Goal: Information Seeking & Learning: Check status

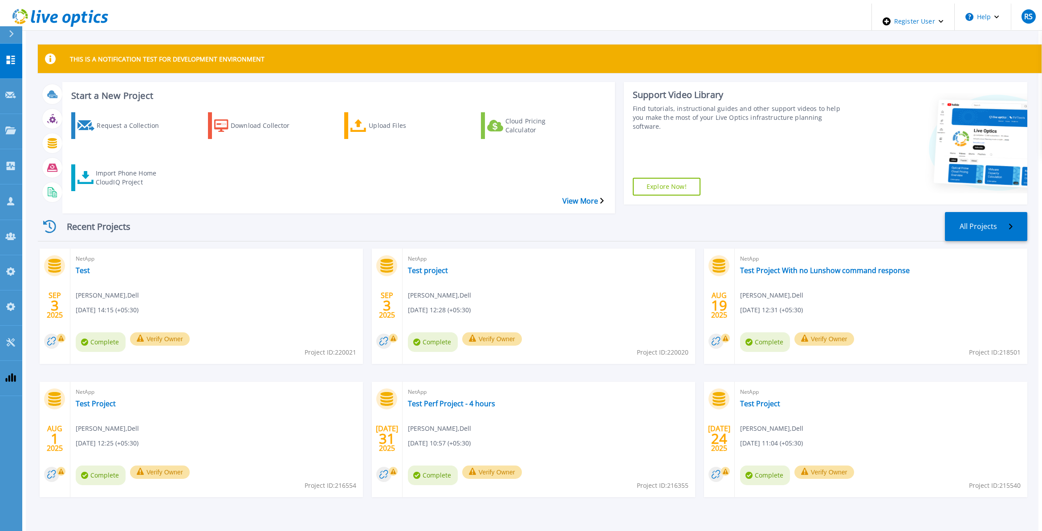
click at [8, 25] on link at bounding box center [56, 21] width 105 height 35
click at [13, 32] on icon at bounding box center [11, 33] width 5 height 7
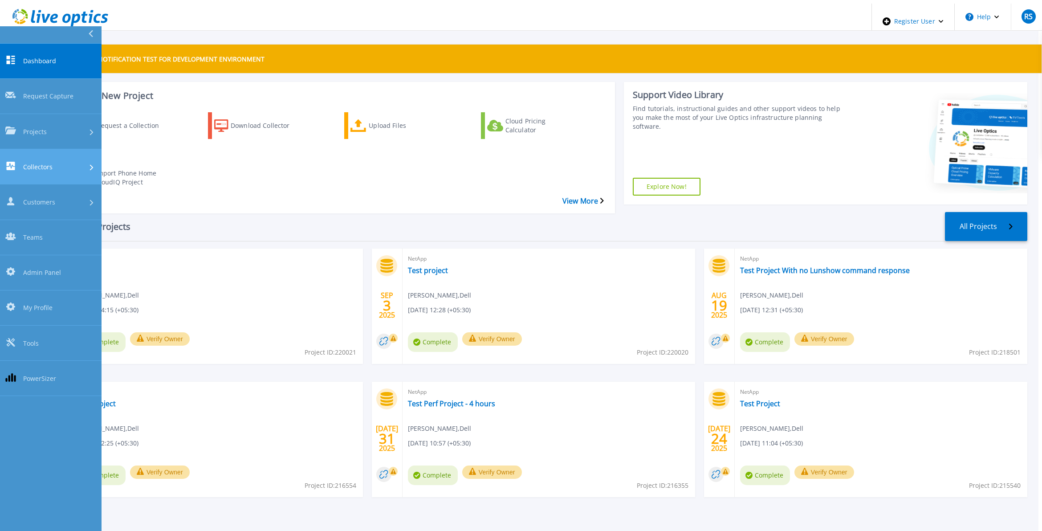
click at [60, 162] on div "Collectors" at bounding box center [50, 167] width 91 height 10
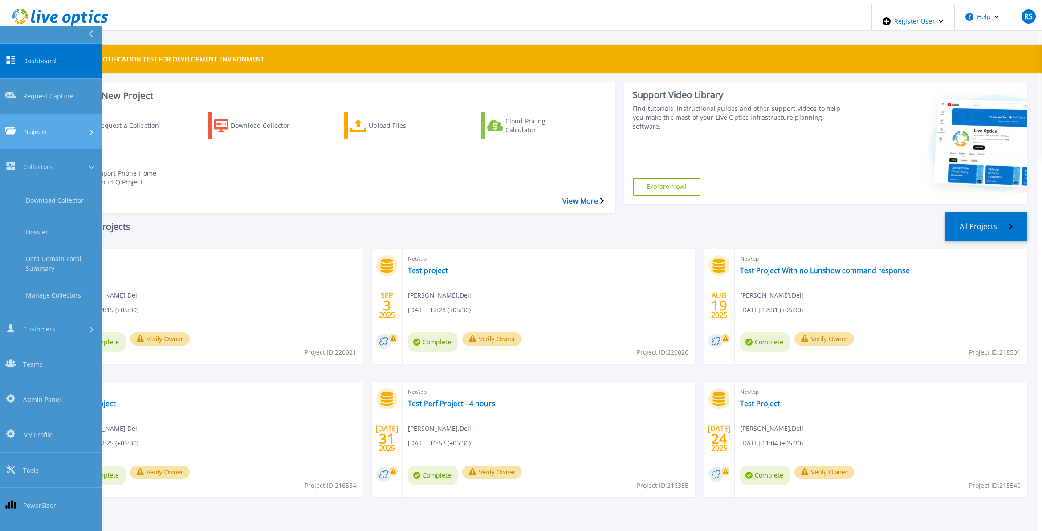
click at [66, 126] on div "Projects" at bounding box center [50, 130] width 91 height 9
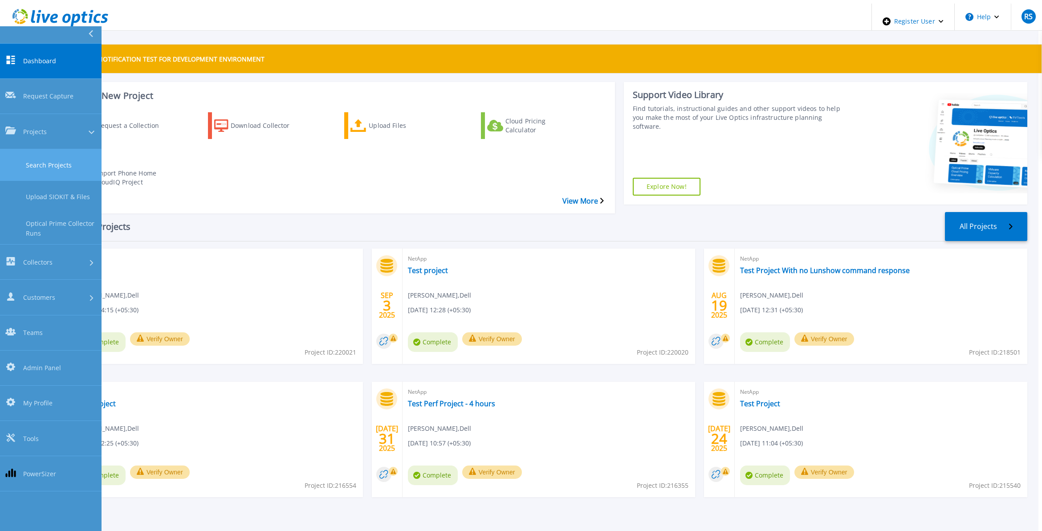
click at [65, 149] on link "Search Projects" at bounding box center [50, 165] width 101 height 32
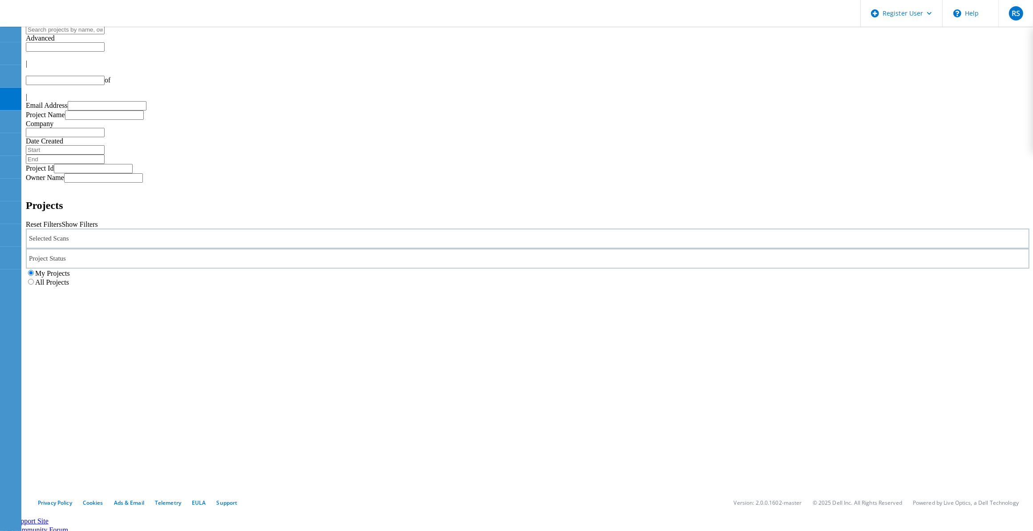
type input "1"
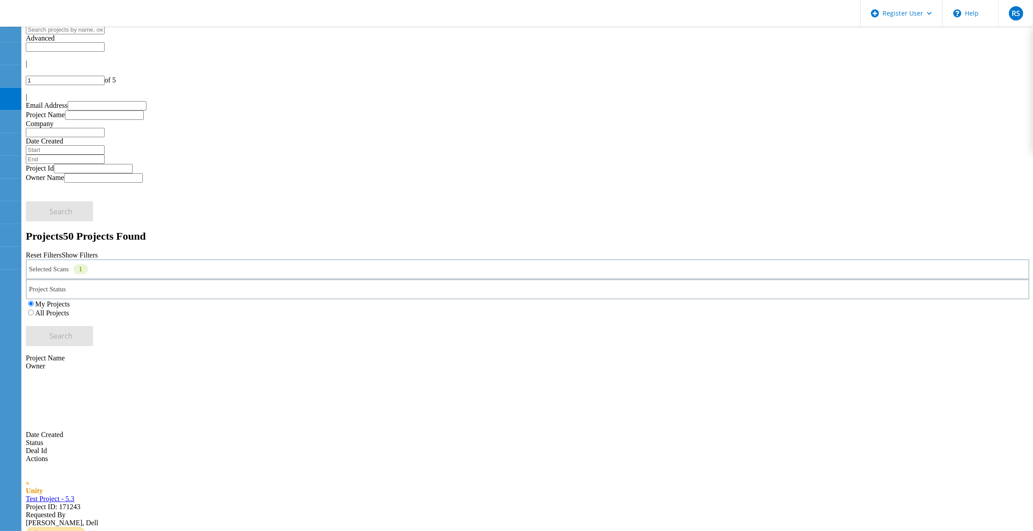
click at [281, 259] on div "Selected Scans 1" at bounding box center [528, 269] width 1004 height 20
drag, startPoint x: 71, startPoint y: 199, endPoint x: 87, endPoint y: 219, distance: 25.4
click at [71, 296] on label "Unity" at bounding box center [64, 300] width 16 height 8
click at [54, 296] on input "Unity" at bounding box center [52, 299] width 6 height 6
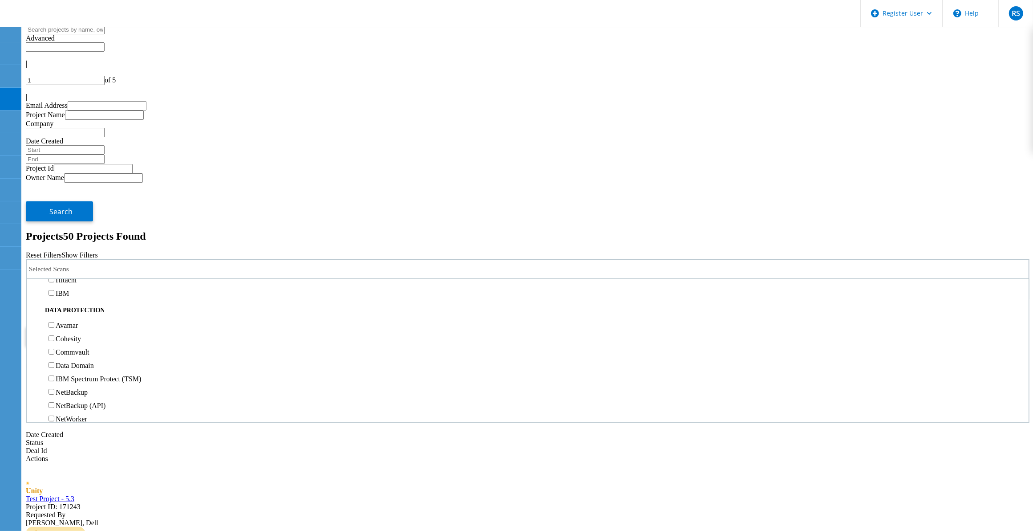
scroll to position [389, 0]
click at [73, 194] on label "3PAR" at bounding box center [64, 198] width 17 height 8
click at [54, 194] on input "3PAR" at bounding box center [52, 197] width 6 height 6
click at [89, 204] on div "Pure" at bounding box center [527, 210] width 993 height 13
click at [69, 207] on label "Pure" at bounding box center [62, 211] width 13 height 8
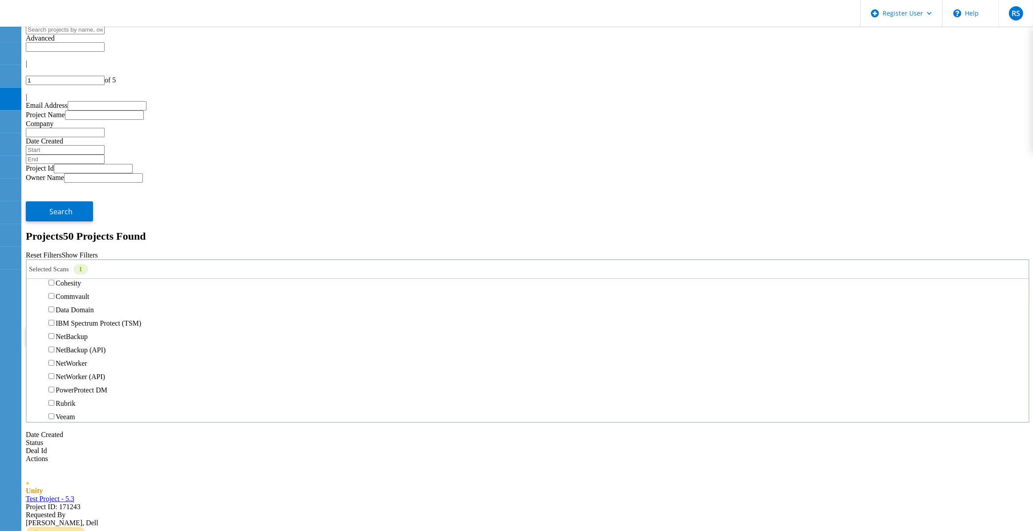
click at [54, 207] on input "Pure" at bounding box center [52, 210] width 6 height 6
click at [69, 309] on label "All Projects" at bounding box center [52, 313] width 34 height 8
click at [34, 309] on input "All Projects" at bounding box center [31, 312] width 6 height 6
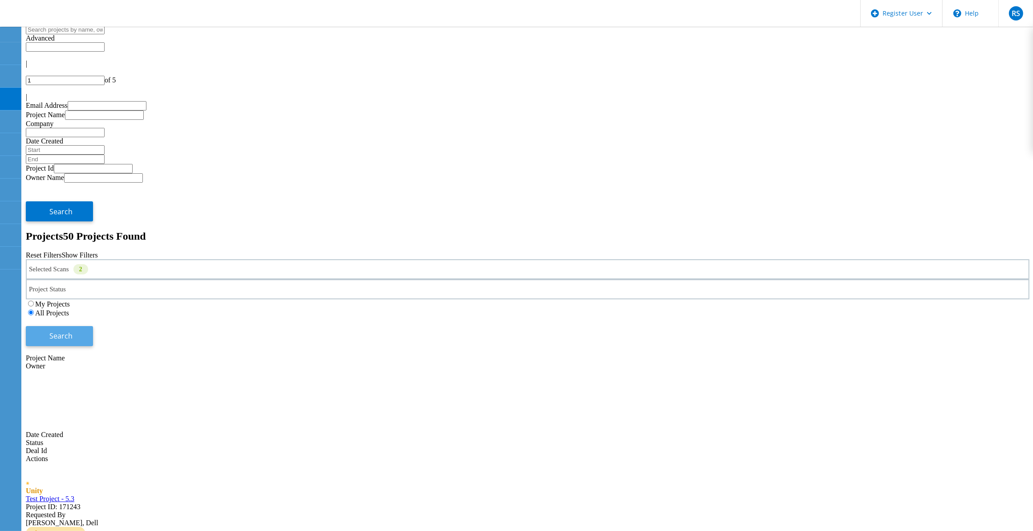
click at [73, 331] on span "Search" at bounding box center [61, 336] width 23 height 10
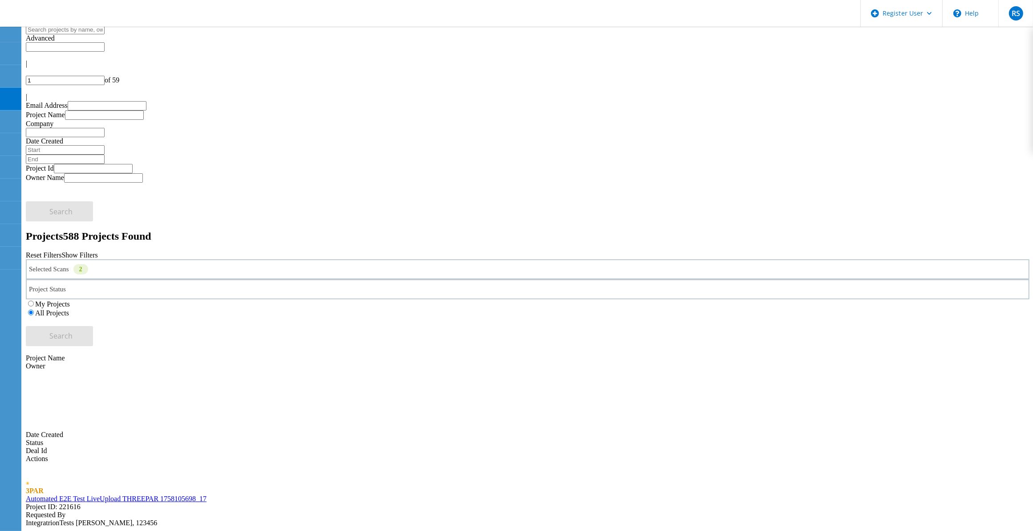
click at [135, 259] on div "Selected Scans 2" at bounding box center [528, 269] width 1004 height 20
click at [94, 255] on label "Data Domain" at bounding box center [75, 259] width 38 height 8
click at [54, 255] on input "Data Domain" at bounding box center [52, 258] width 6 height 6
click at [73, 331] on span "Search" at bounding box center [61, 336] width 23 height 10
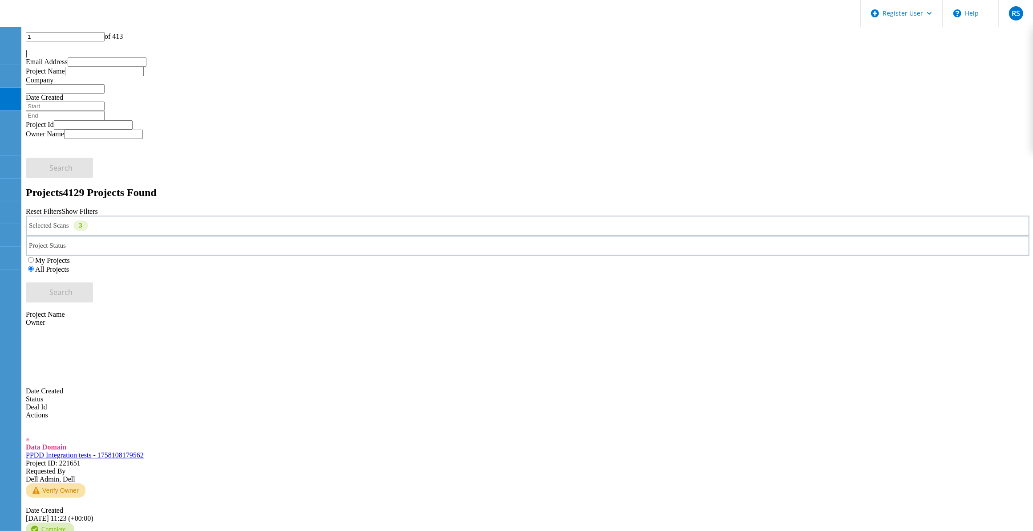
scroll to position [0, 0]
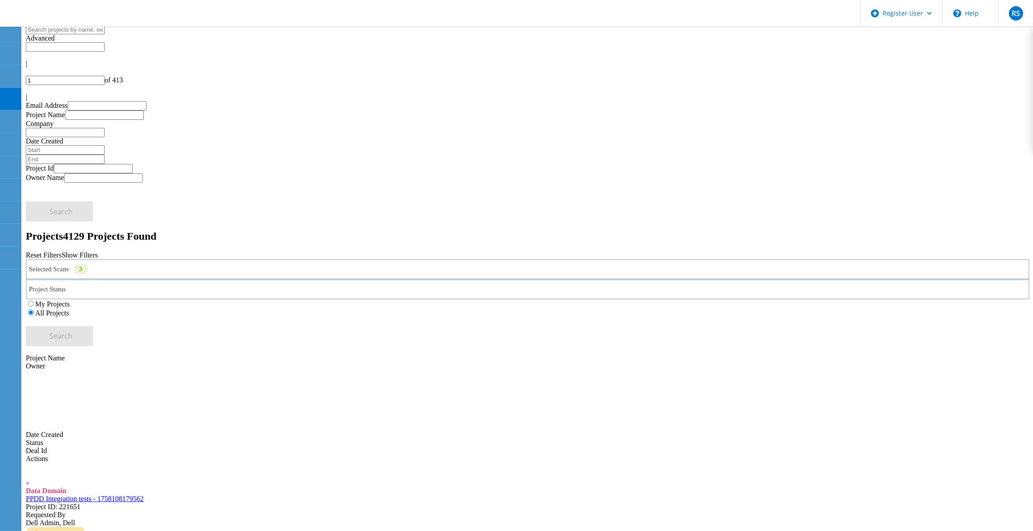
click at [51, 9] on icon at bounding box center [57, 14] width 96 height 18
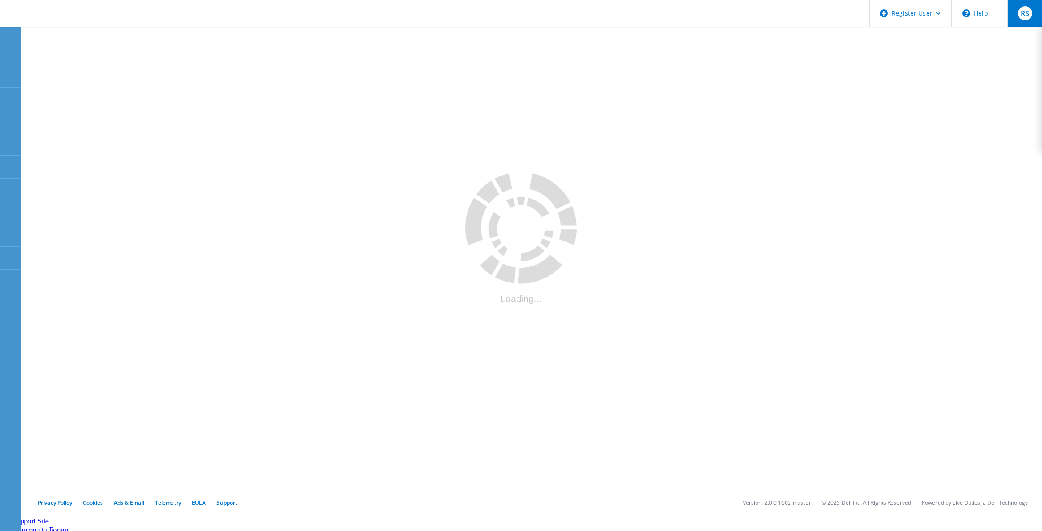
click at [1026, 19] on div "RS" at bounding box center [1024, 13] width 14 height 14
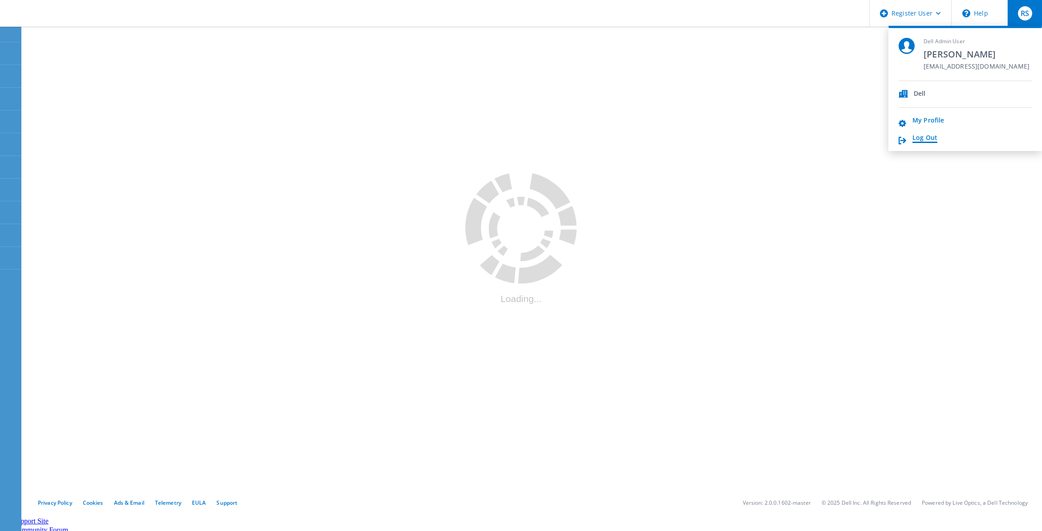
click at [931, 141] on link "Log Out" at bounding box center [924, 138] width 25 height 8
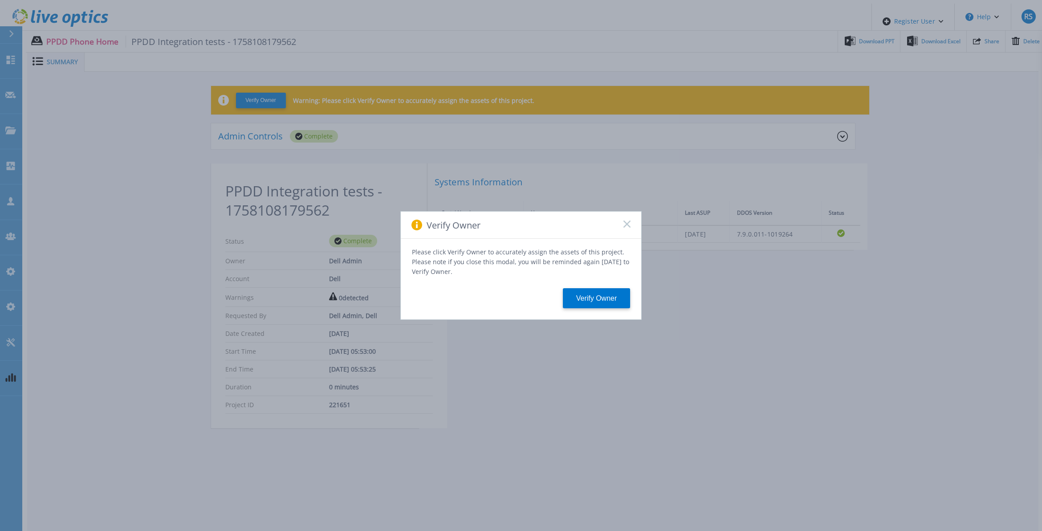
click at [624, 227] on icon at bounding box center [626, 223] width 7 height 7
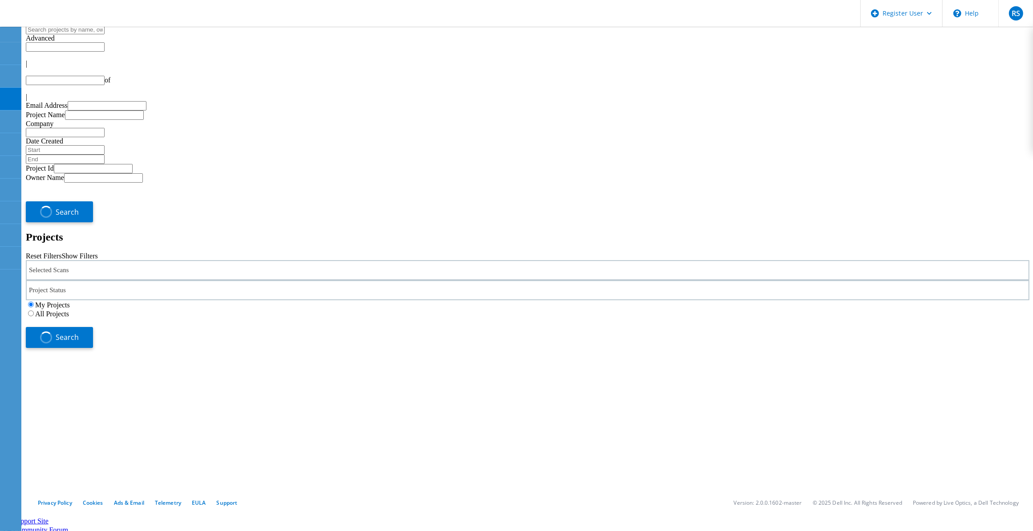
type input "1"
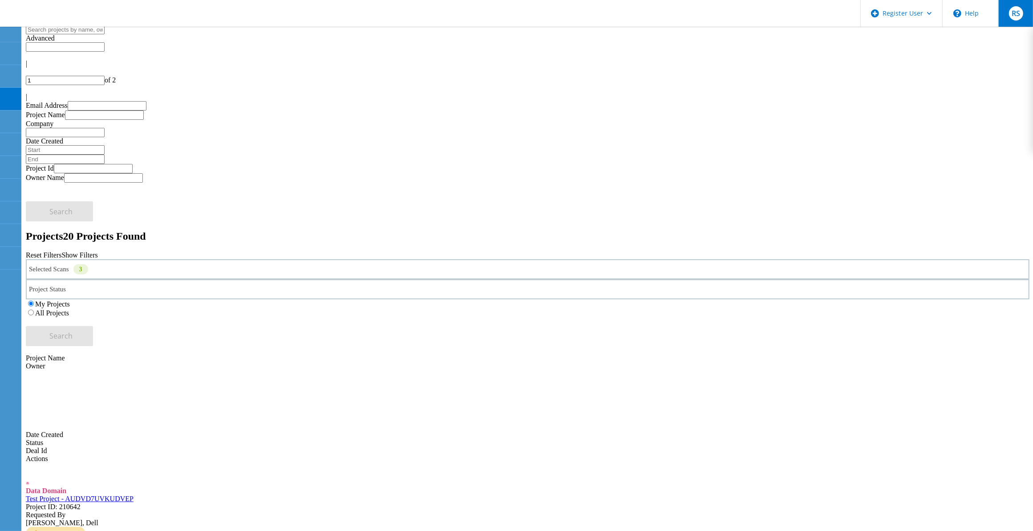
click at [1021, 16] on div "RS" at bounding box center [1016, 13] width 14 height 14
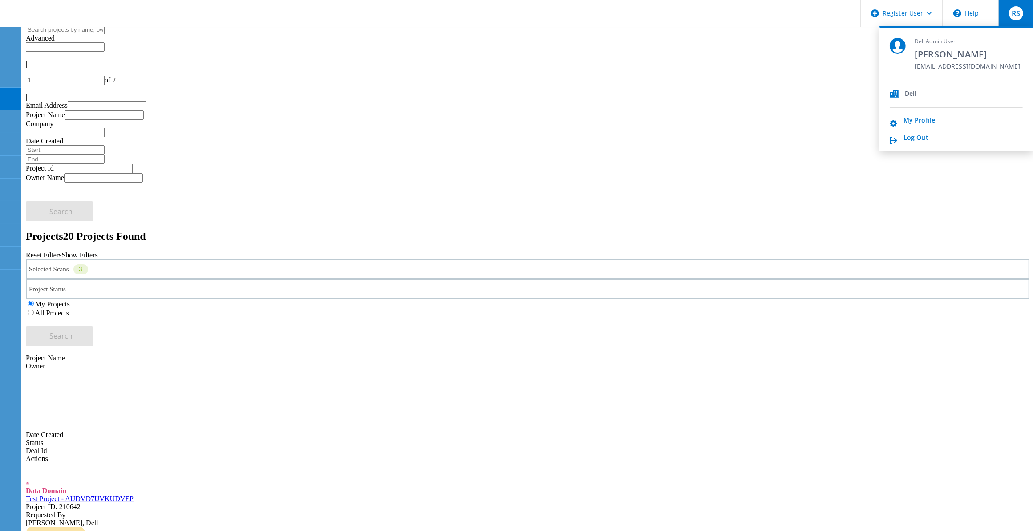
click at [912, 143] on div "Dell Admin User [PERSON_NAME] [EMAIL_ADDRESS][DOMAIN_NAME] Dell My Profile Log …" at bounding box center [956, 88] width 154 height 125
click at [915, 138] on link "Log Out" at bounding box center [916, 138] width 25 height 8
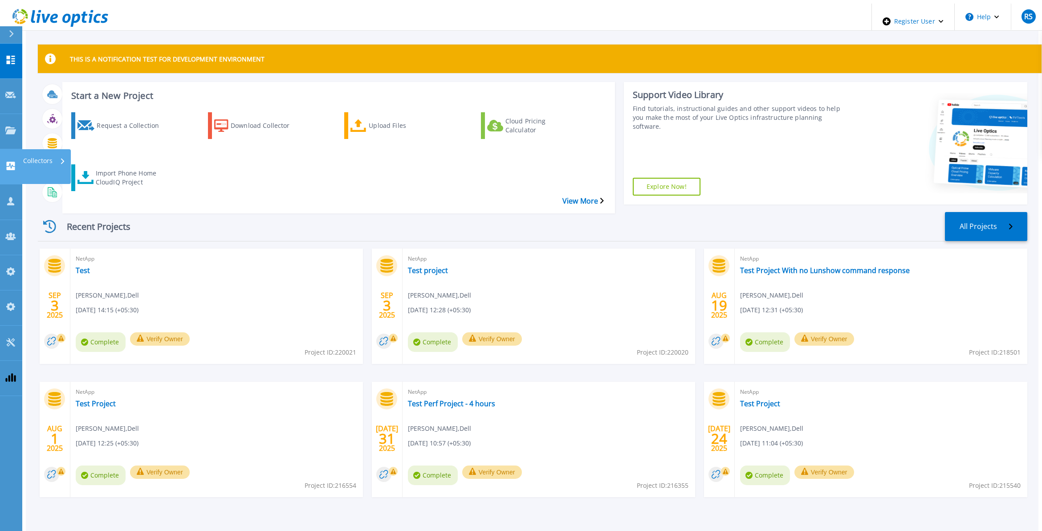
click at [16, 162] on div "Collectors" at bounding box center [28, 167] width 47 height 10
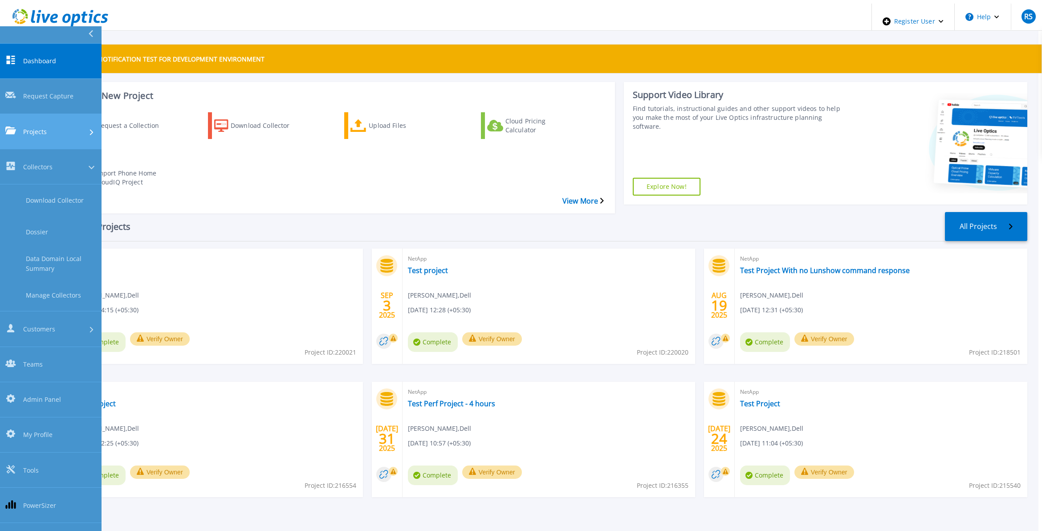
drag, startPoint x: 48, startPoint y: 96, endPoint x: 46, endPoint y: 110, distance: 13.9
click at [48, 126] on div "Projects" at bounding box center [50, 130] width 91 height 9
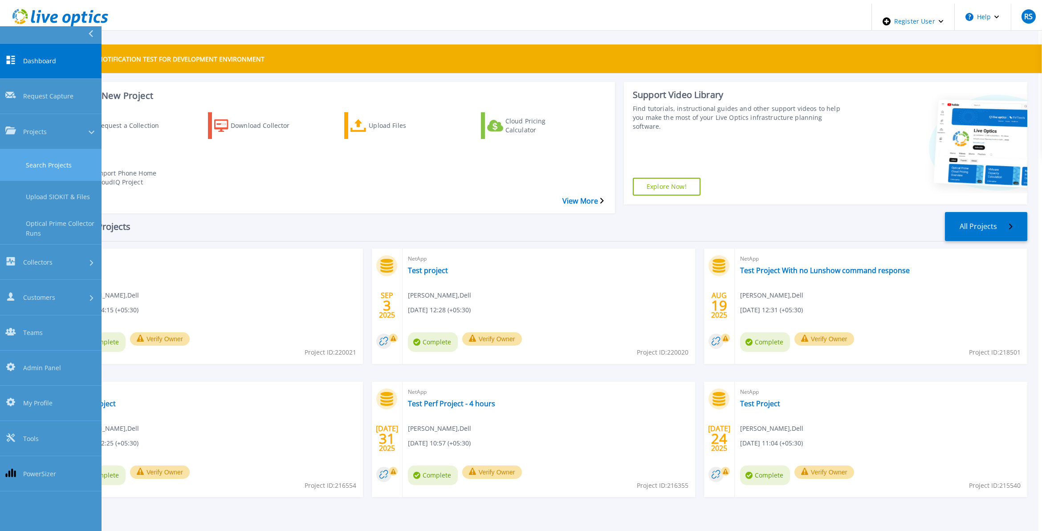
click at [41, 149] on link "Search Projects" at bounding box center [50, 165] width 101 height 32
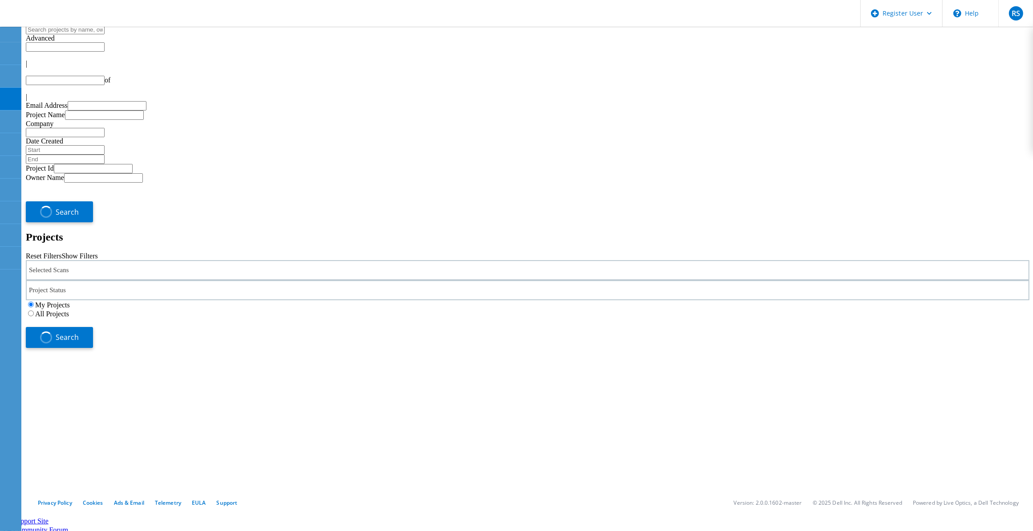
type input "1"
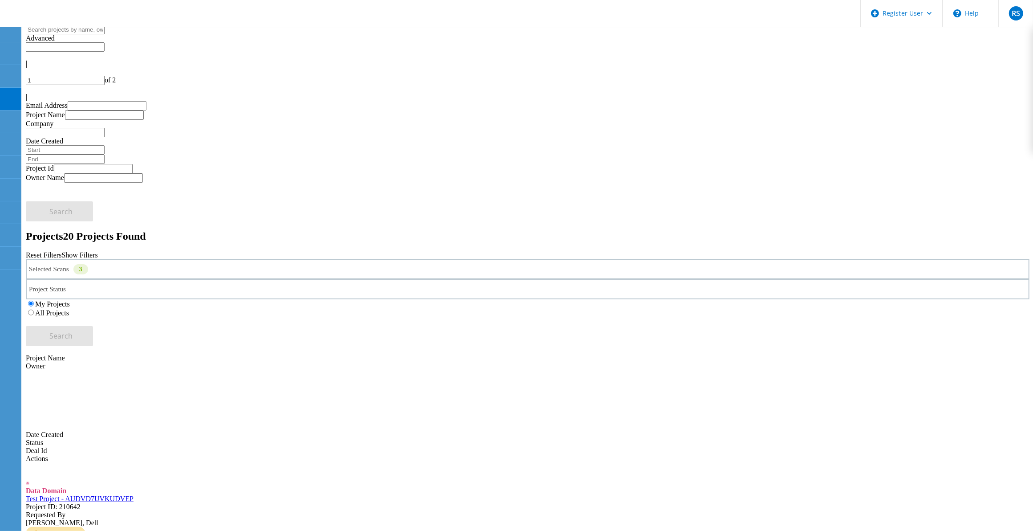
click at [212, 259] on div "Selected Scans 3" at bounding box center [528, 269] width 1004 height 20
click at [266, 230] on h2 "Projects 20 Projects Found" at bounding box center [528, 236] width 1004 height 12
click at [230, 259] on div "Selected Scans 3" at bounding box center [528, 269] width 1004 height 20
click at [101, 251] on label "Isilon/PowerScale" at bounding box center [82, 255] width 52 height 8
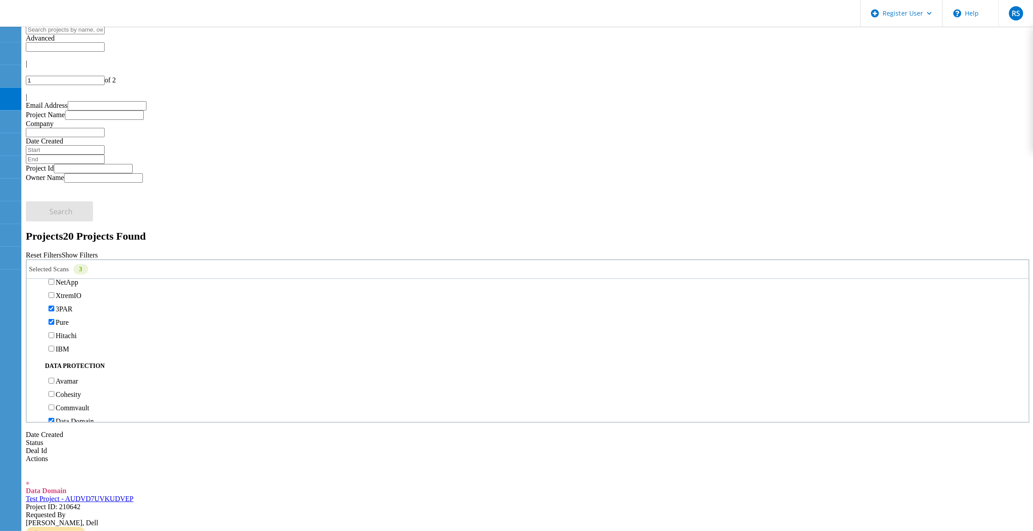
click at [54, 252] on input "Isilon/PowerScale" at bounding box center [52, 255] width 6 height 6
click at [73, 305] on label "3PAR" at bounding box center [64, 309] width 17 height 8
click at [54, 305] on input "3PAR" at bounding box center [52, 308] width 6 height 6
click at [69, 263] on label "Pure" at bounding box center [62, 267] width 13 height 8
click at [54, 263] on input "Pure" at bounding box center [52, 266] width 6 height 6
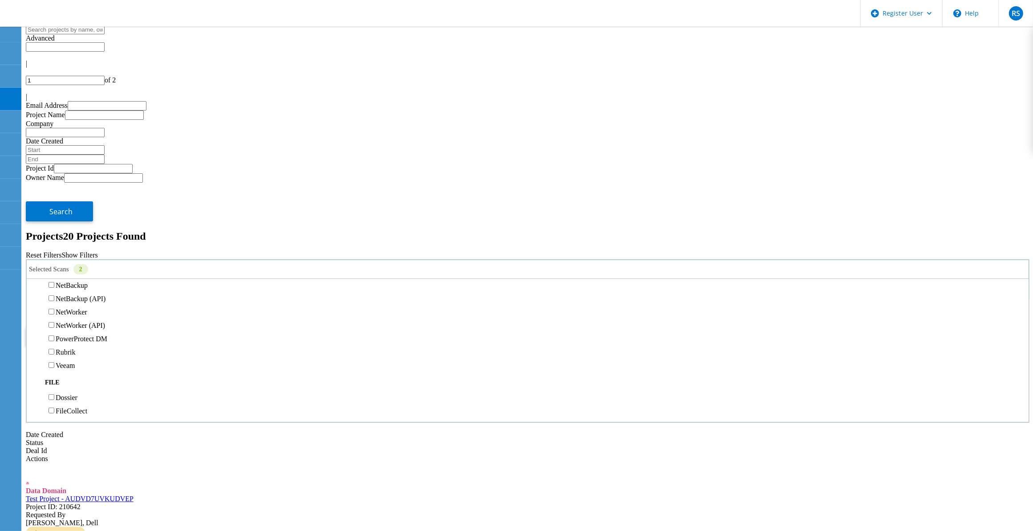
scroll to position [501, 0]
click at [94, 255] on label "Data Domain" at bounding box center [75, 259] width 38 height 8
click at [54, 255] on input "Data Domain" at bounding box center [52, 258] width 6 height 6
click at [69, 309] on label "All Projects" at bounding box center [52, 313] width 34 height 8
click at [34, 309] on input "All Projects" at bounding box center [31, 312] width 6 height 6
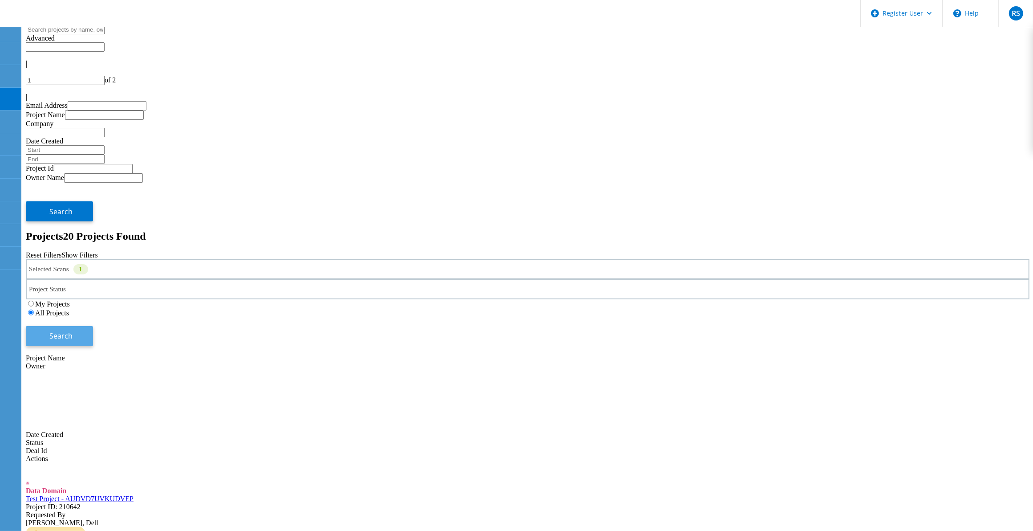
click at [93, 326] on button "Search" at bounding box center [59, 336] width 67 height 20
click at [759, 252] on div "Reset Filters Show Filters" at bounding box center [528, 256] width 1004 height 8
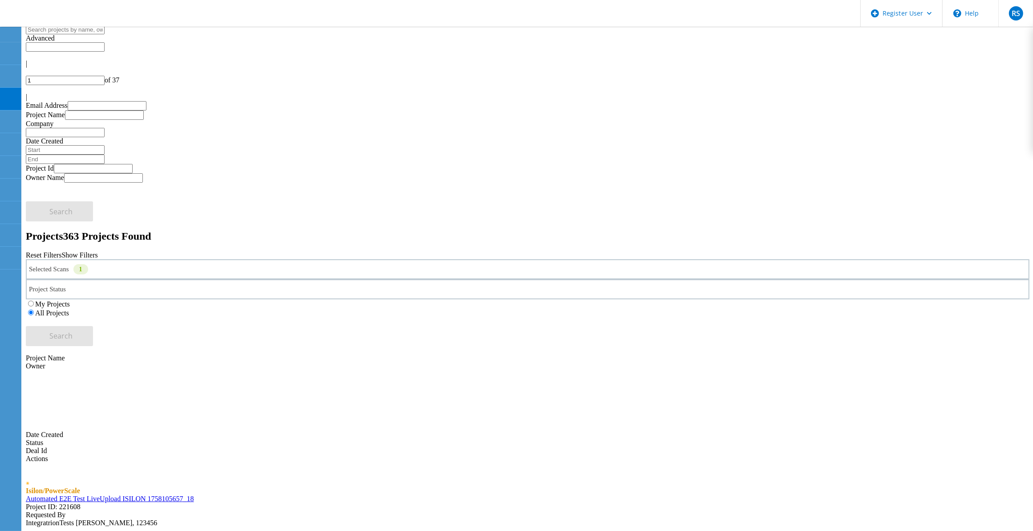
click at [165, 494] on link "Automated E2E Test LiveUpload ISILON 1758105657_18" at bounding box center [110, 498] width 168 height 8
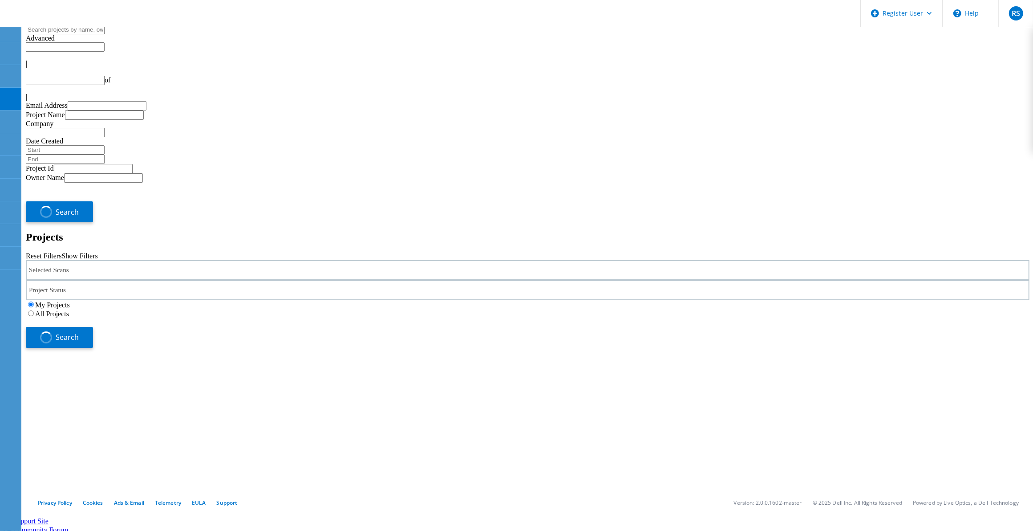
type input "1"
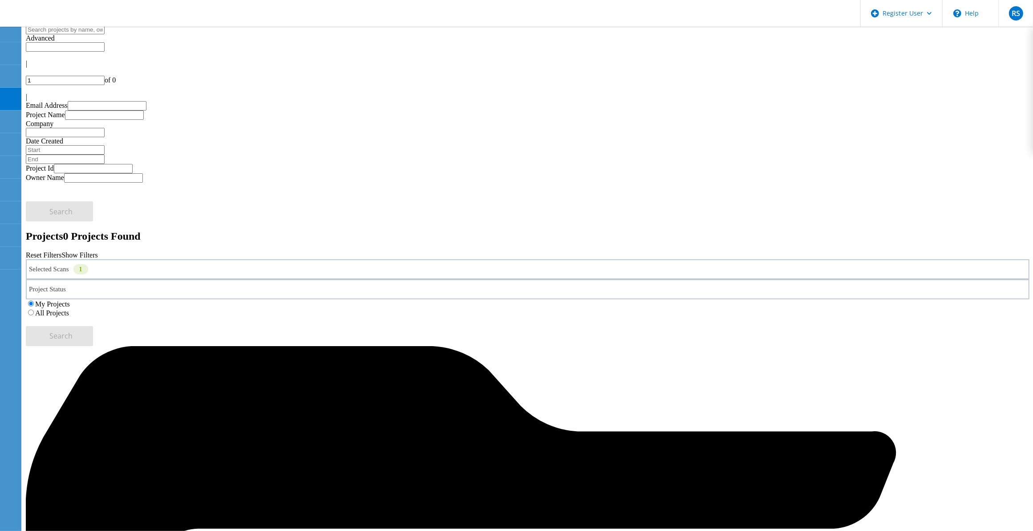
click at [9, 5] on use at bounding box center [9, 5] width 0 height 0
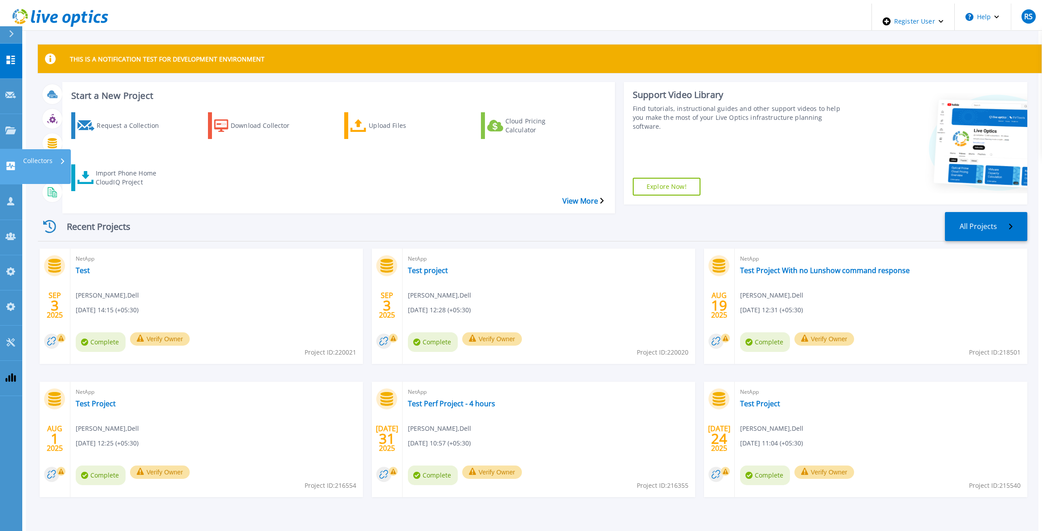
click at [6, 149] on link "Collectors Collectors" at bounding box center [11, 166] width 22 height 35
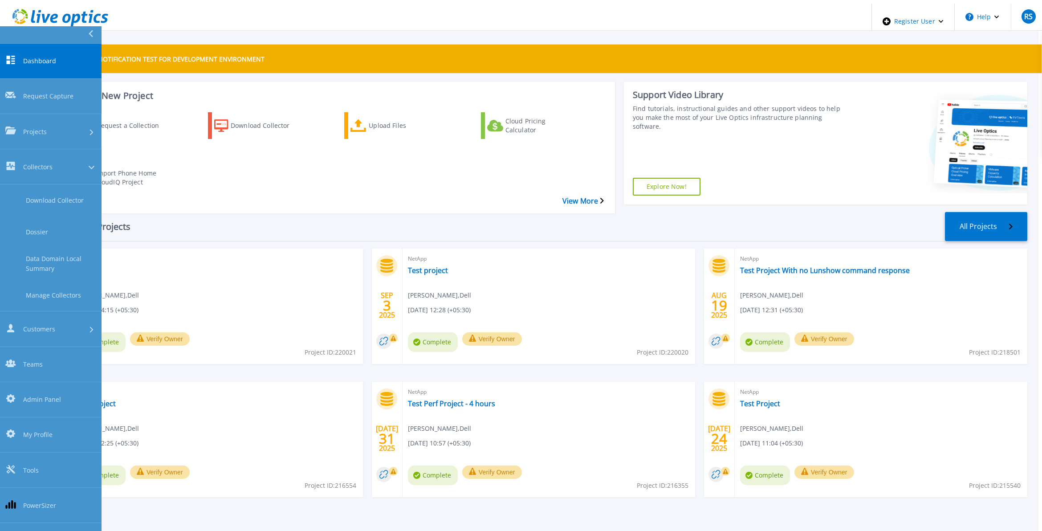
drag, startPoint x: 53, startPoint y: 99, endPoint x: 52, endPoint y: 112, distance: 12.9
click at [53, 126] on div "Projects" at bounding box center [50, 130] width 91 height 9
click at [53, 149] on link "Search Projects" at bounding box center [50, 165] width 101 height 32
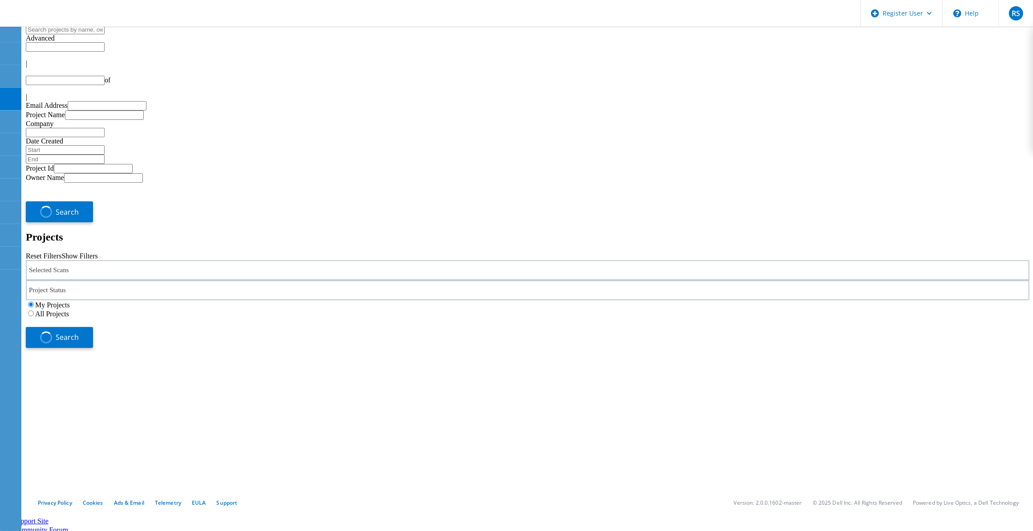
type input "1"
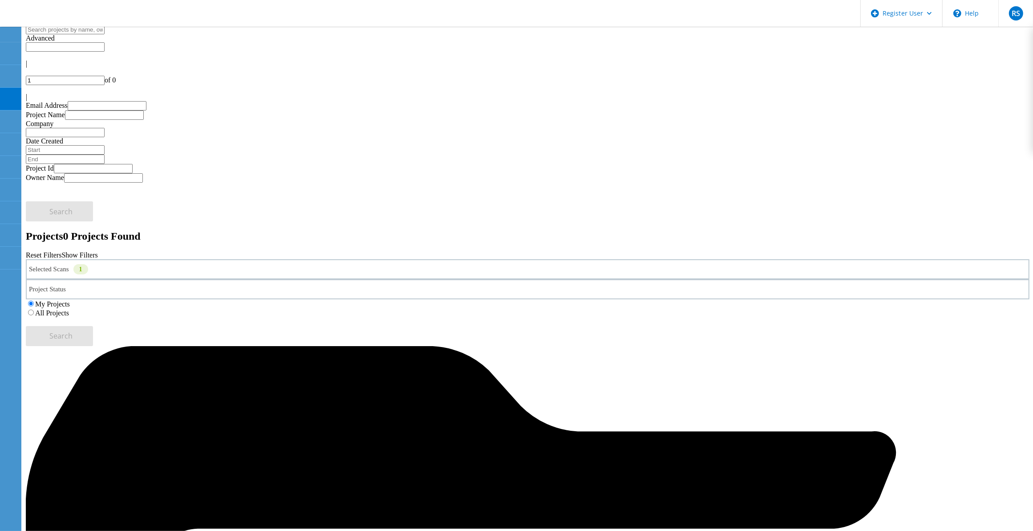
click at [164, 259] on div "Selected Scans 1" at bounding box center [528, 269] width 1004 height 20
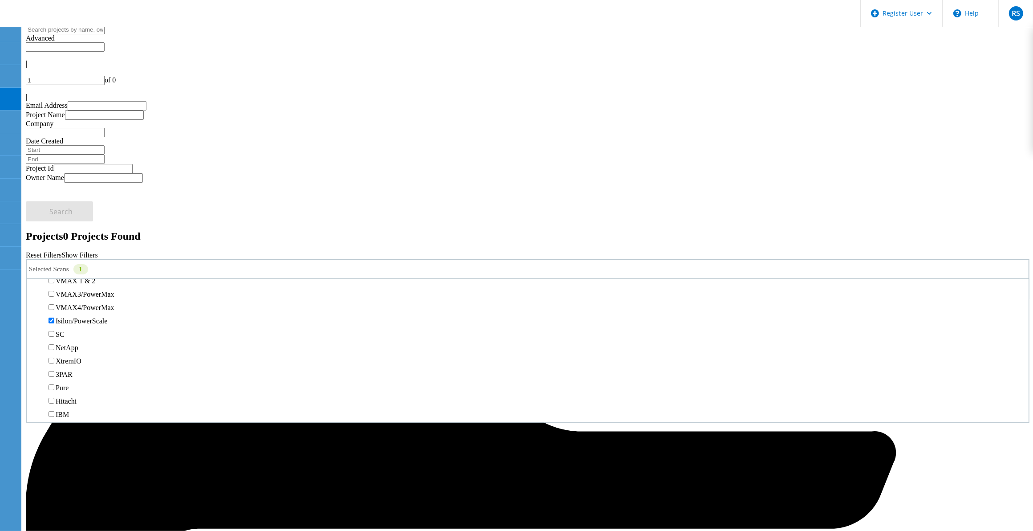
scroll to position [223, 0]
click at [69, 309] on label "All Projects" at bounding box center [52, 313] width 34 height 8
click at [34, 309] on input "All Projects" at bounding box center [31, 312] width 6 height 6
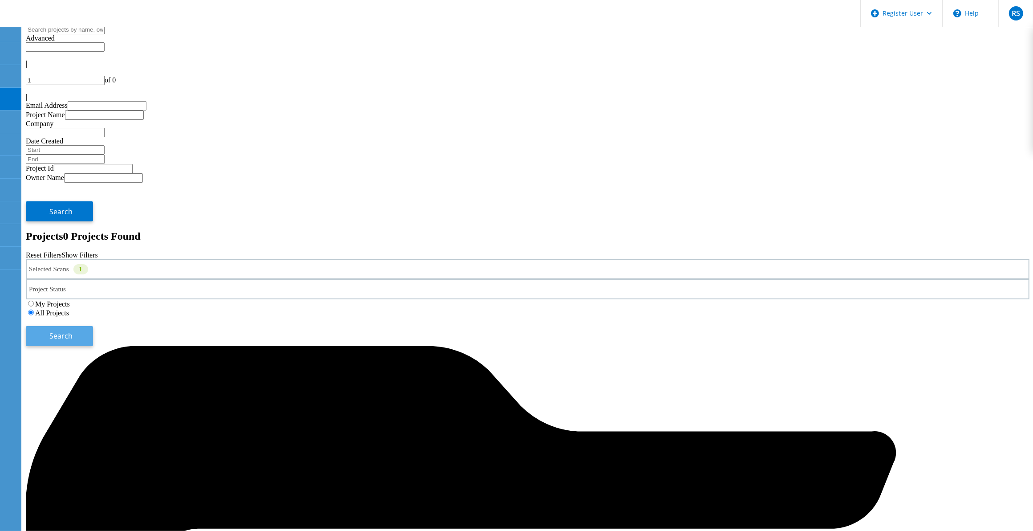
click at [73, 331] on span "Search" at bounding box center [61, 336] width 23 height 10
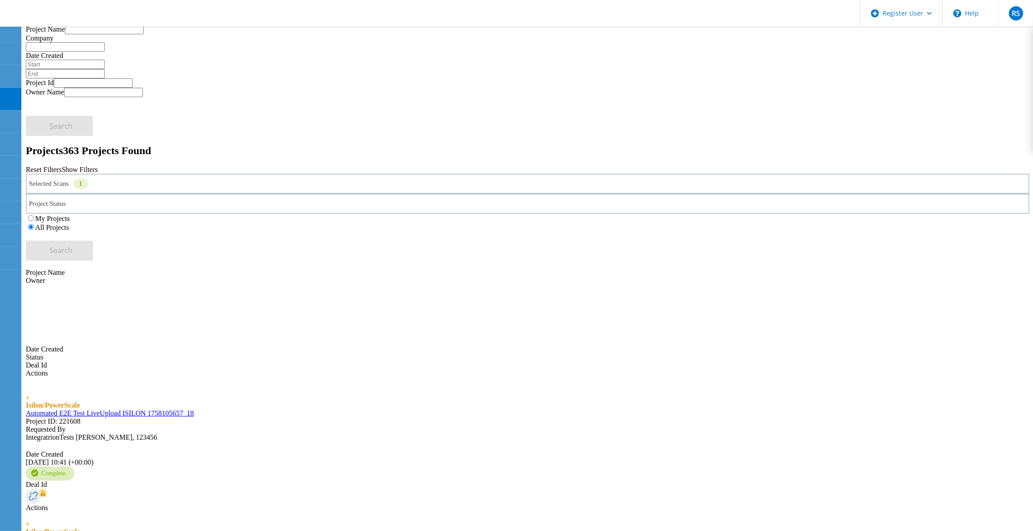
scroll to position [0, 0]
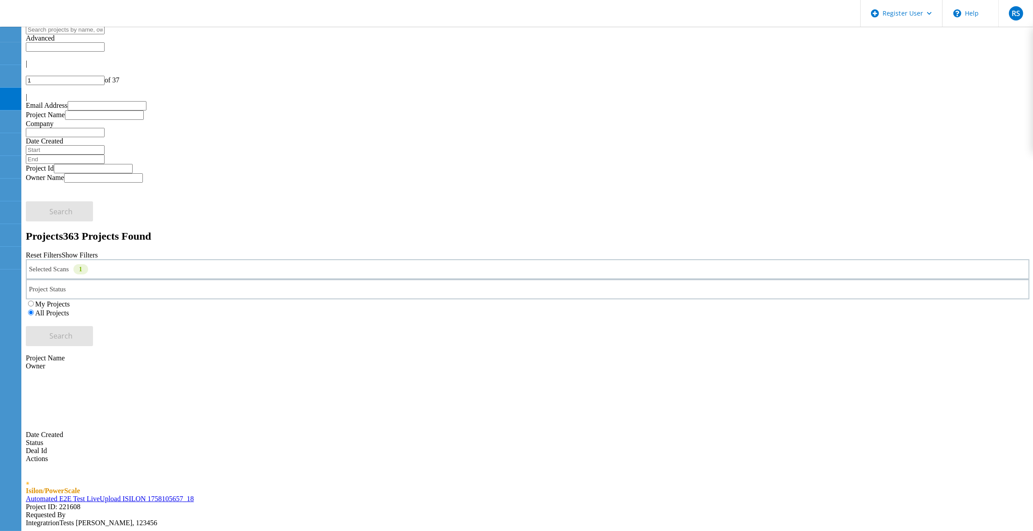
click at [190, 259] on div "Selected Scans 1" at bounding box center [528, 269] width 1004 height 20
click at [107, 251] on label "Isilon/PowerScale" at bounding box center [82, 255] width 52 height 8
click at [54, 252] on input "Isilon/PowerScale" at bounding box center [52, 255] width 6 height 6
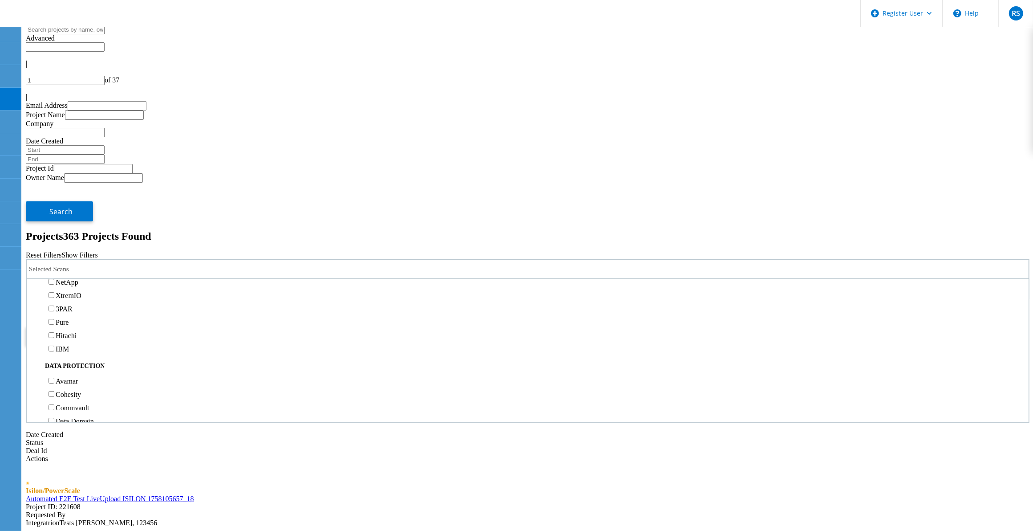
click at [73, 305] on label "3PAR" at bounding box center [64, 309] width 17 height 8
click at [54, 305] on input "3PAR" at bounding box center [52, 308] width 6 height 6
click at [69, 263] on label "Pure" at bounding box center [62, 267] width 13 height 8
click at [54, 263] on input "Pure" at bounding box center [52, 266] width 6 height 6
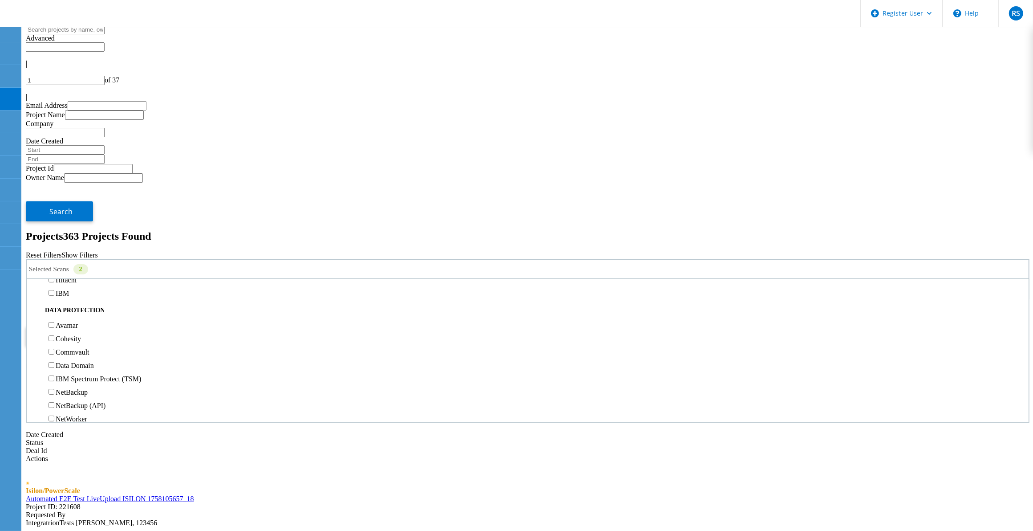
click at [93, 326] on button "Search" at bounding box center [59, 336] width 67 height 20
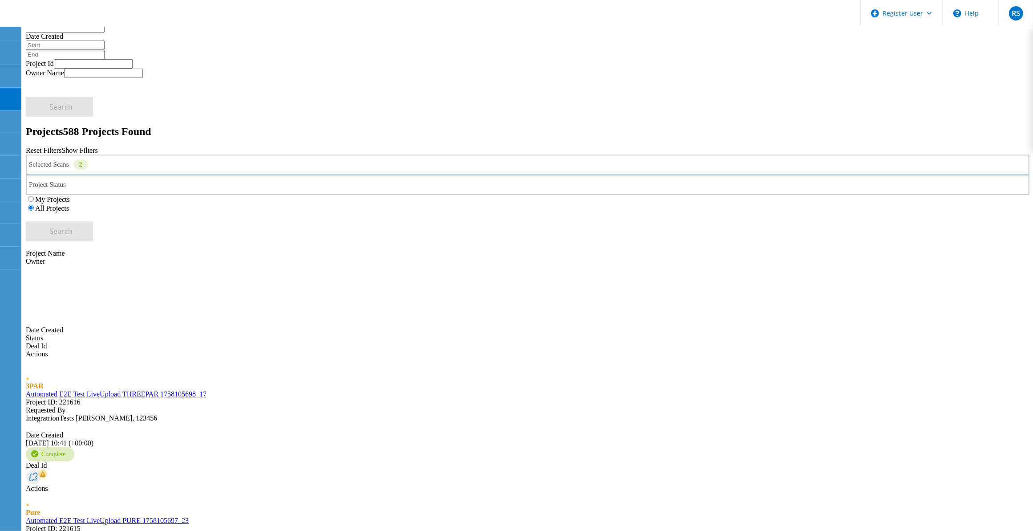
scroll to position [0, 0]
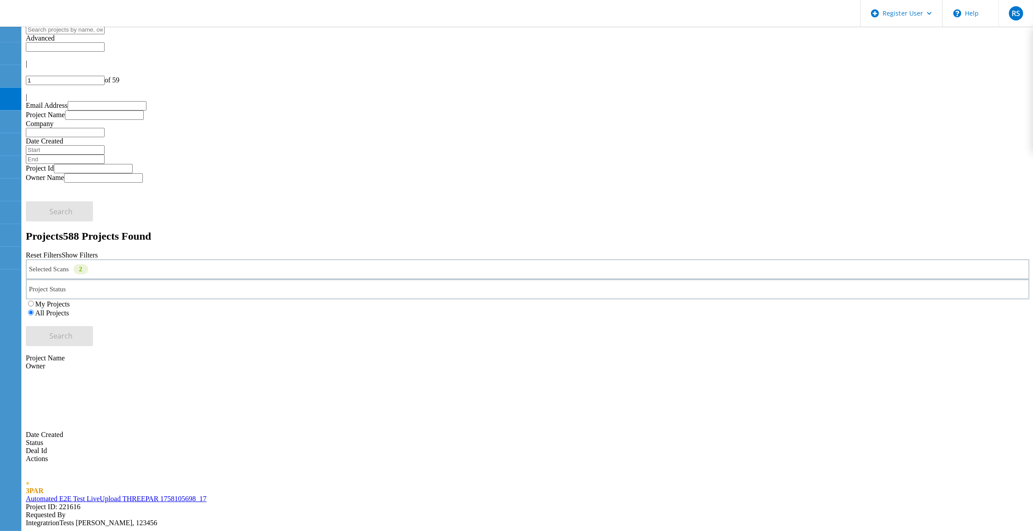
click at [105, 34] on input "text" at bounding box center [65, 29] width 79 height 9
paste input "3056507"
type input "3056507"
click at [93, 326] on button "Search" at bounding box center [59, 336] width 67 height 20
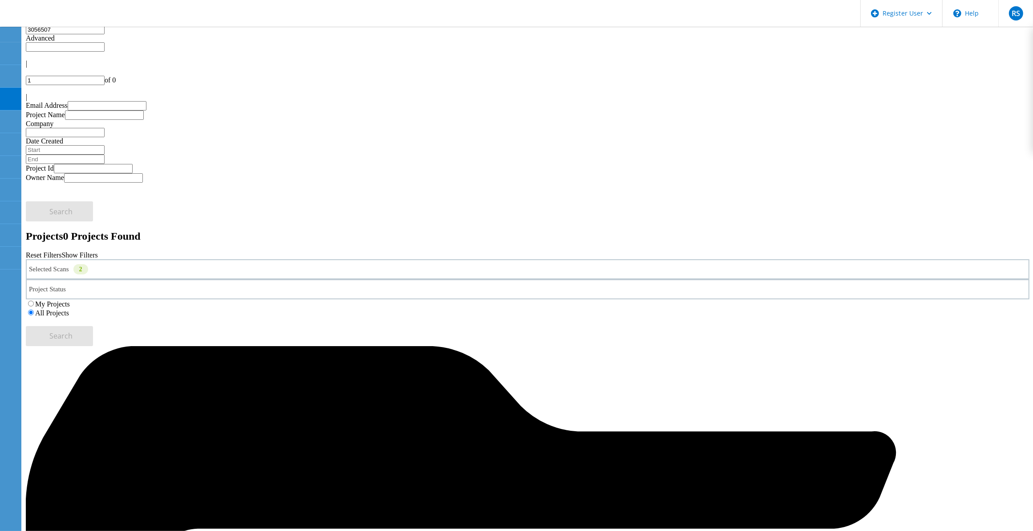
click at [256, 259] on div "Selected Scans 2" at bounding box center [528, 269] width 1004 height 20
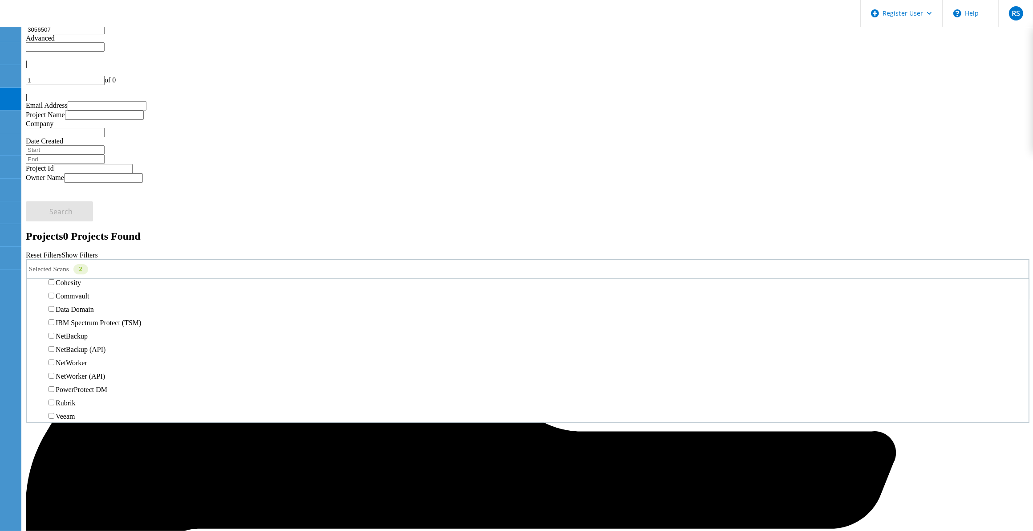
scroll to position [389, 0]
click at [73, 194] on label "3PAR" at bounding box center [64, 198] width 17 height 8
click at [54, 194] on input "3PAR" at bounding box center [52, 197] width 6 height 6
click at [69, 207] on label "Pure" at bounding box center [62, 211] width 13 height 8
click at [54, 207] on input "Pure" at bounding box center [52, 210] width 6 height 6
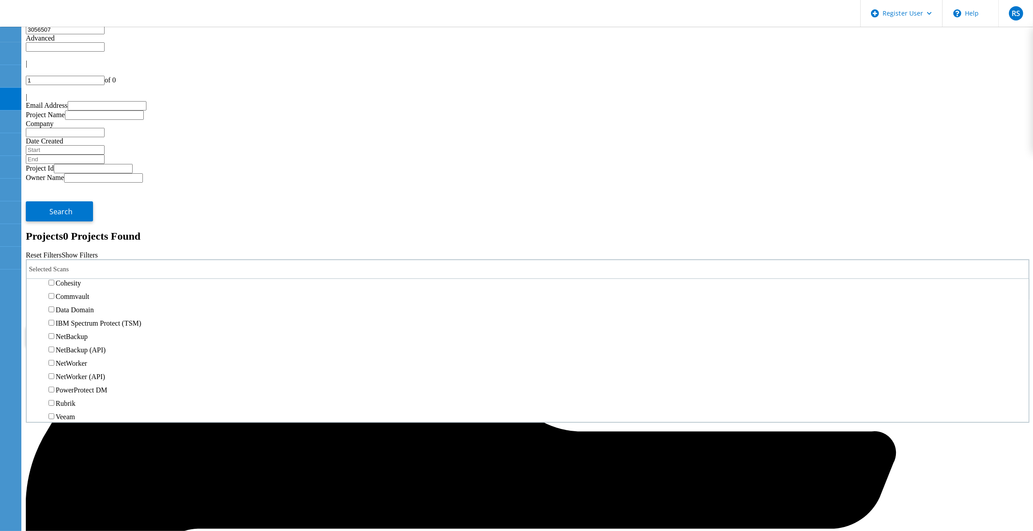
click at [73, 331] on span "Search" at bounding box center [61, 336] width 23 height 10
